Goal: Transaction & Acquisition: Purchase product/service

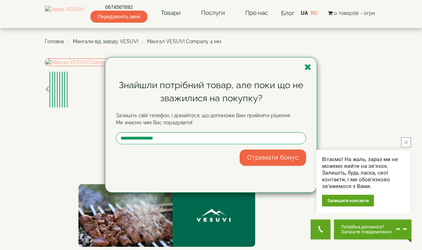
click at [31, 82] on div "Знайшли потрібний товар, але поки що не зважилися на покупку? Залишіть свій тел…" at bounding box center [211, 125] width 422 height 250
click at [97, 43] on div "Знайшли потрібний товар, але поки що не зважилися на покупку? Залишіть свій тел…" at bounding box center [211, 125] width 422 height 250
click at [311, 70] on icon "button" at bounding box center [308, 67] width 7 height 9
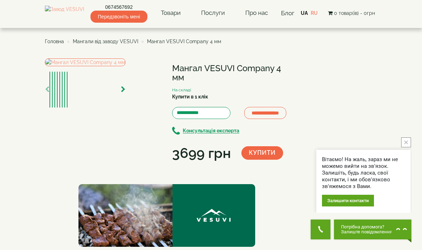
click at [110, 41] on span "Мангали від заводу VESUVI" at bounding box center [105, 42] width 65 height 6
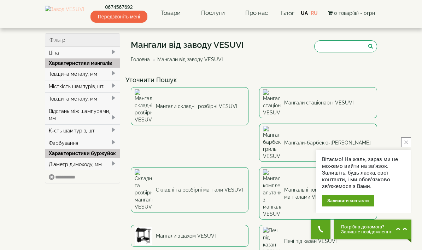
click at [57, 12] on img at bounding box center [64, 13] width 39 height 15
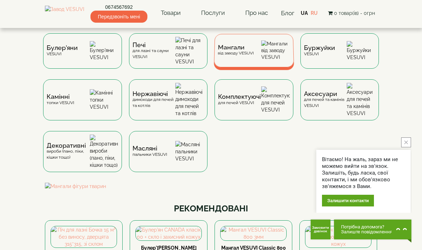
click at [264, 56] on img at bounding box center [275, 50] width 29 height 20
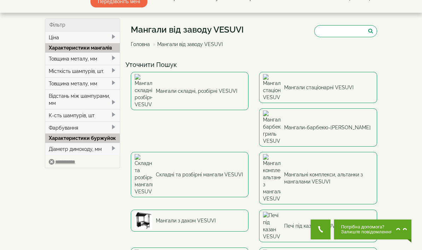
scroll to position [17, 0]
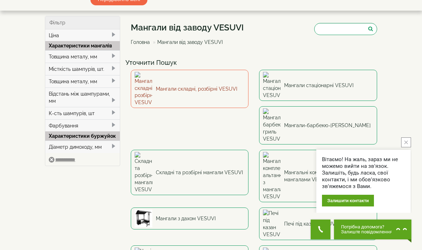
click at [221, 82] on link "Мангали складні, розбірні VESUVI" at bounding box center [190, 89] width 118 height 38
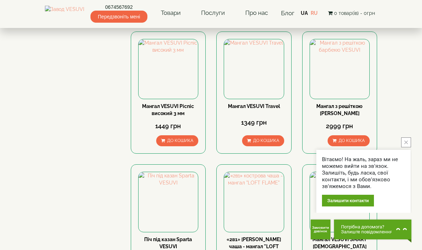
scroll to position [365, 0]
click at [411, 168] on div "Вітаємо! На жаль, зараз ми не можемо вийти на зв'язок. Залишіть, будь ласка, св…" at bounding box center [364, 174] width 96 height 75
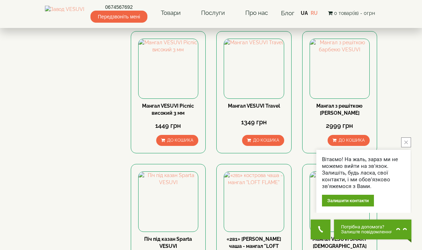
click at [407, 147] on button "close button" at bounding box center [407, 142] width 10 height 10
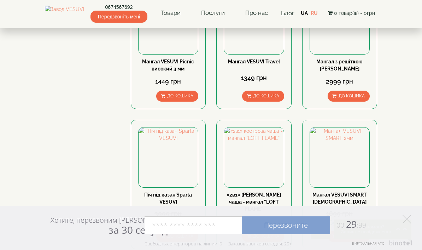
scroll to position [510, 0]
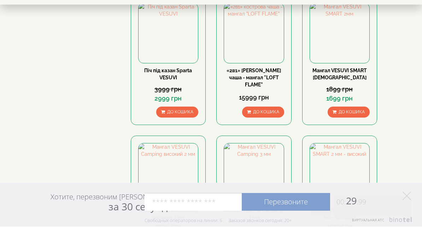
click at [104, 148] on div "Фільтр Ціна грн *** – грн ***** Характеристики мангалів Товщина металу, мм 235 …" at bounding box center [211, 162] width 343 height 1278
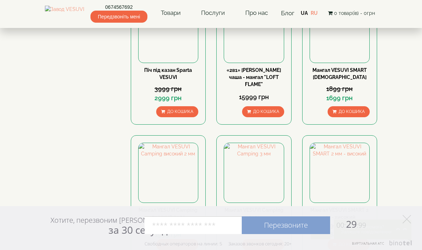
click at [409, 223] on polygon at bounding box center [407, 219] width 8 height 8
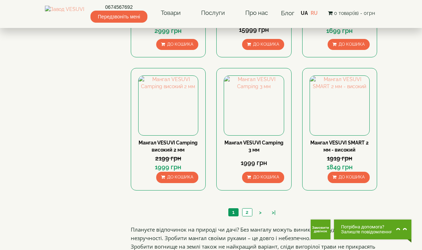
scroll to position [605, 0]
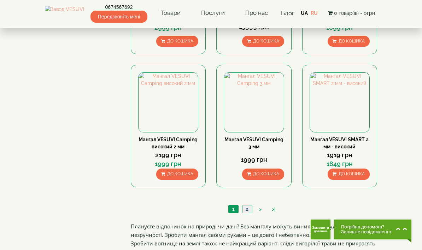
click at [249, 205] on link "2" at bounding box center [247, 208] width 10 height 7
